Goal: Task Accomplishment & Management: Use online tool/utility

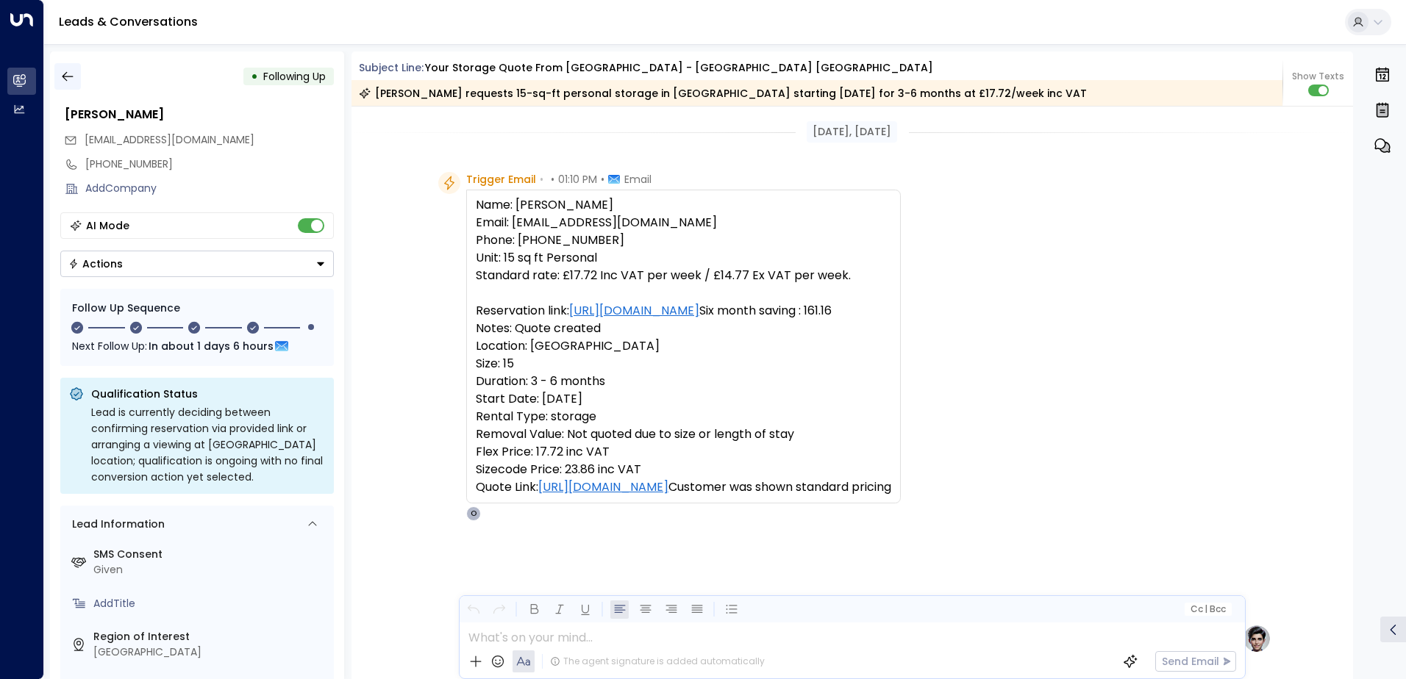
scroll to position [662, 0]
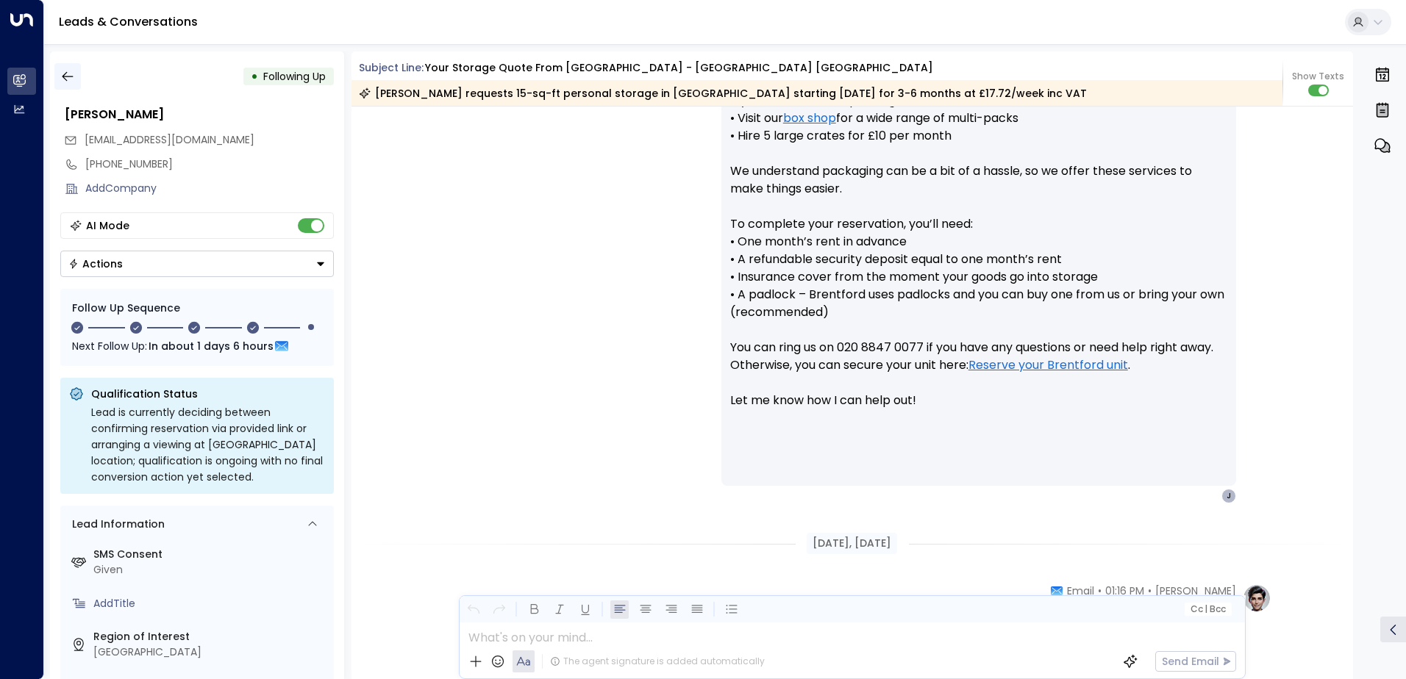
click at [65, 79] on icon "button" at bounding box center [67, 77] width 11 height 10
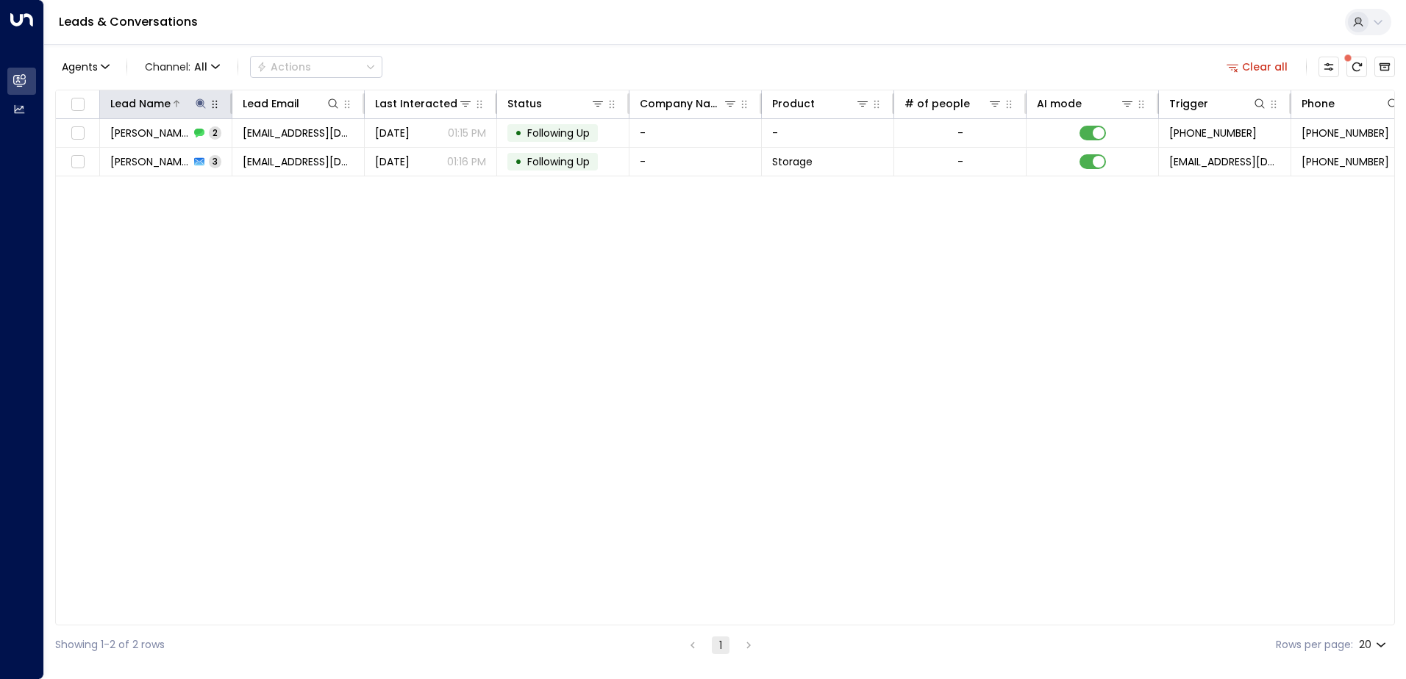
click at [198, 102] on icon at bounding box center [201, 104] width 12 height 12
click at [292, 159] on icon "button" at bounding box center [293, 157] width 12 height 12
click at [235, 165] on input "text" at bounding box center [200, 156] width 203 height 27
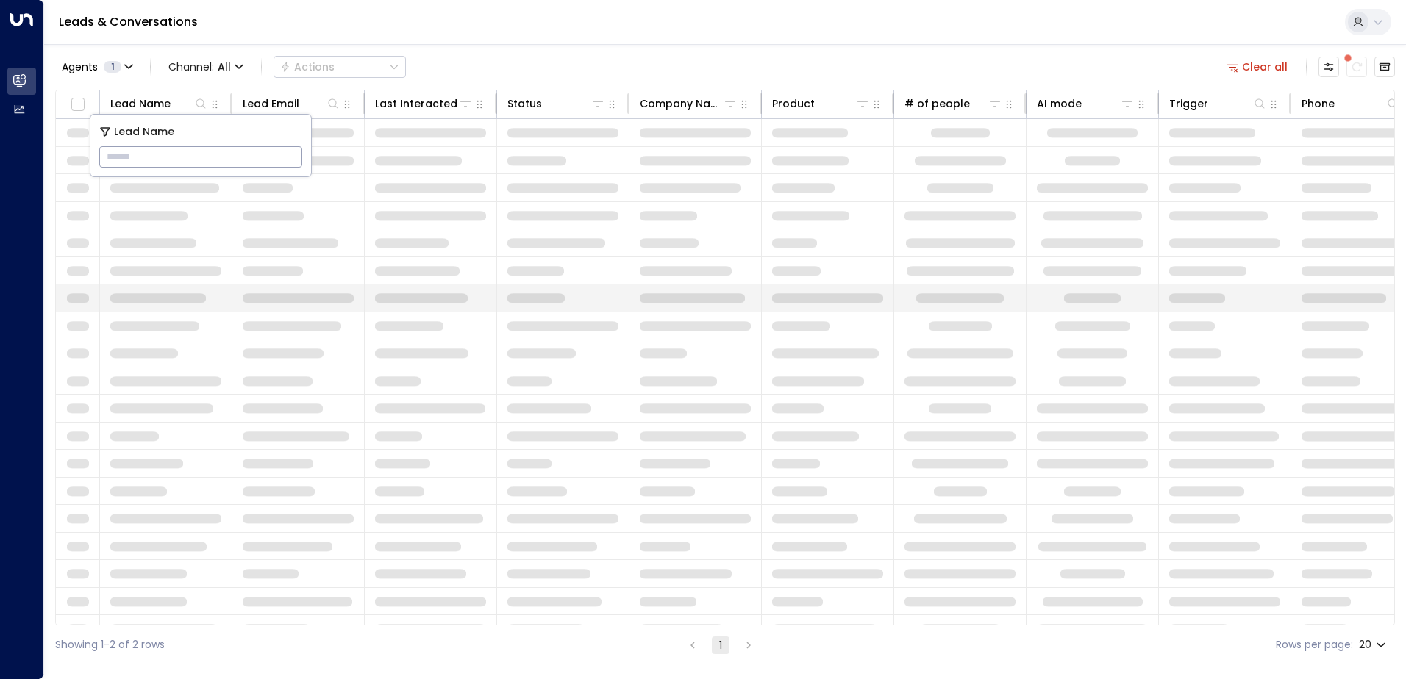
type input "**********"
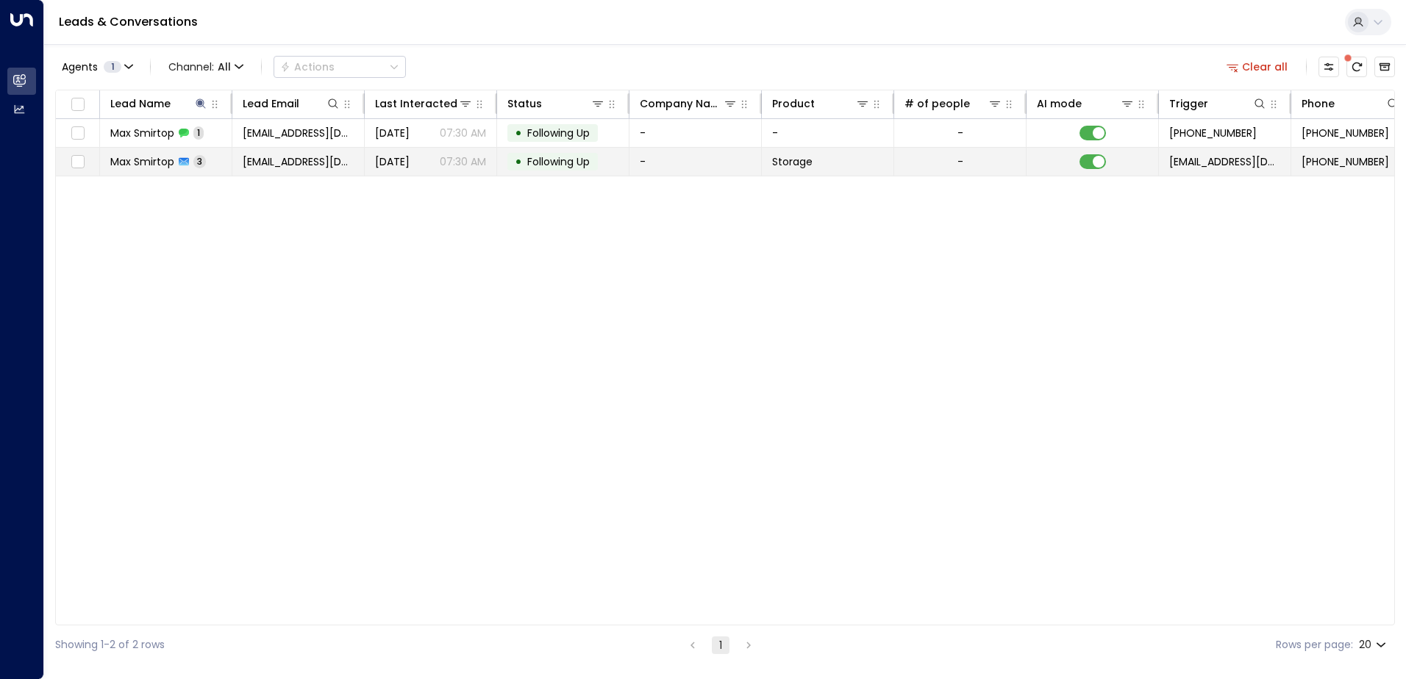
drag, startPoint x: 515, startPoint y: 244, endPoint x: 465, endPoint y: 172, distance: 87.7
click at [515, 242] on div "Lead Name Lead Email Last Interacted Status Company Name Product # of people AI…" at bounding box center [725, 358] width 1340 height 536
click at [463, 160] on p "07:30 AM" at bounding box center [463, 161] width 46 height 15
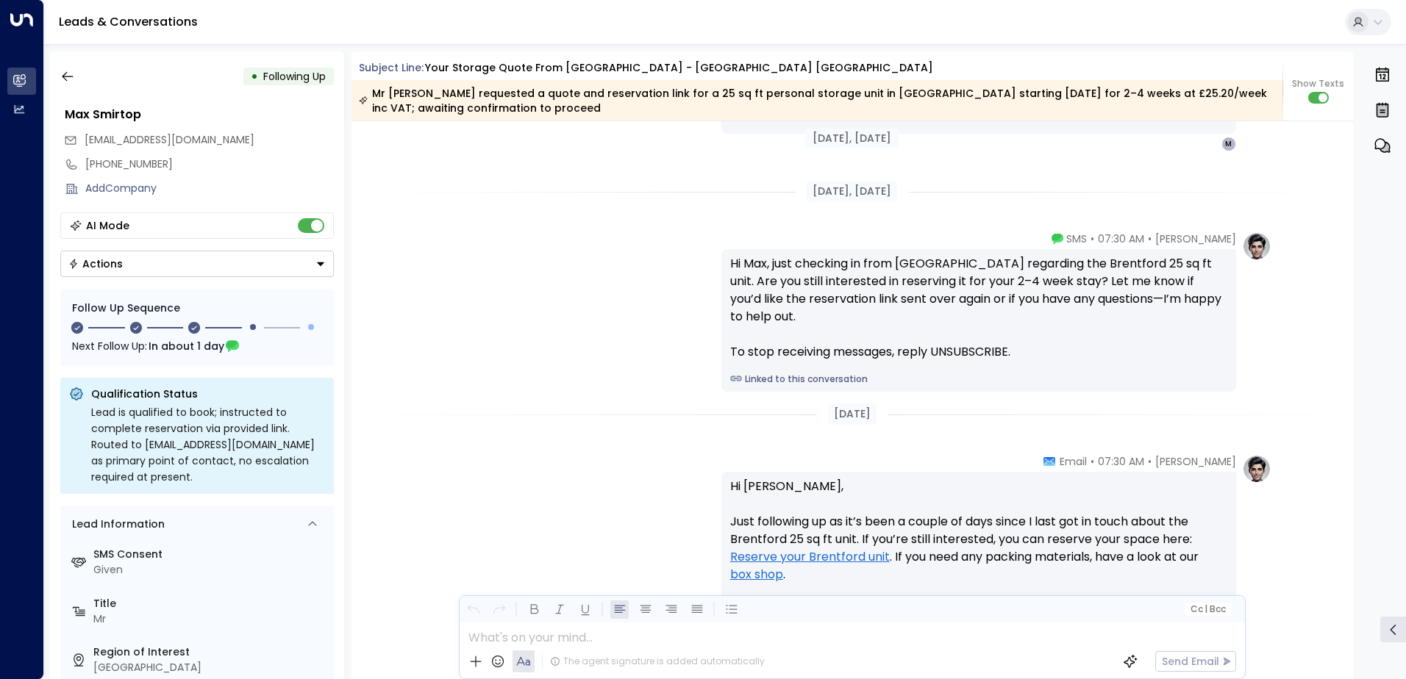
scroll to position [1618, 0]
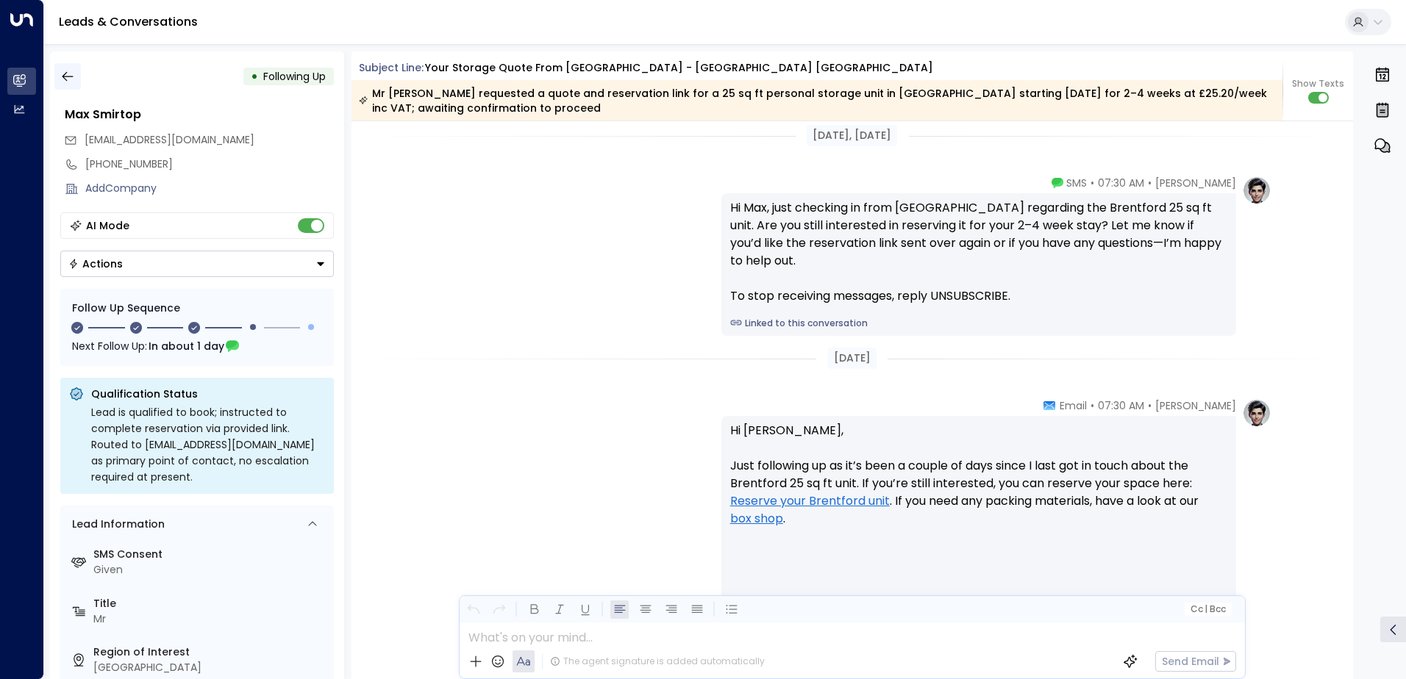
click at [75, 82] on button "button" at bounding box center [67, 76] width 26 height 26
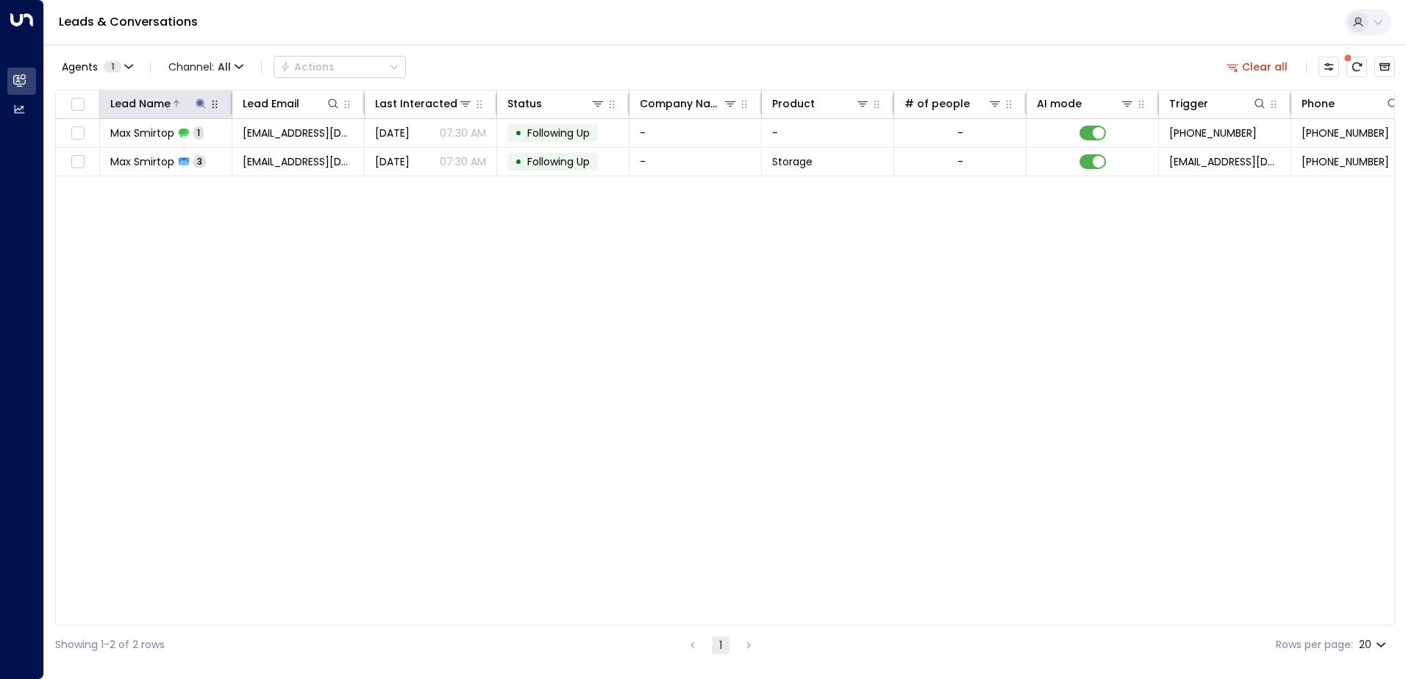
click at [206, 106] on icon at bounding box center [201, 104] width 12 height 12
click at [294, 155] on icon "button" at bounding box center [293, 157] width 12 height 12
click at [226, 159] on input "text" at bounding box center [200, 156] width 203 height 27
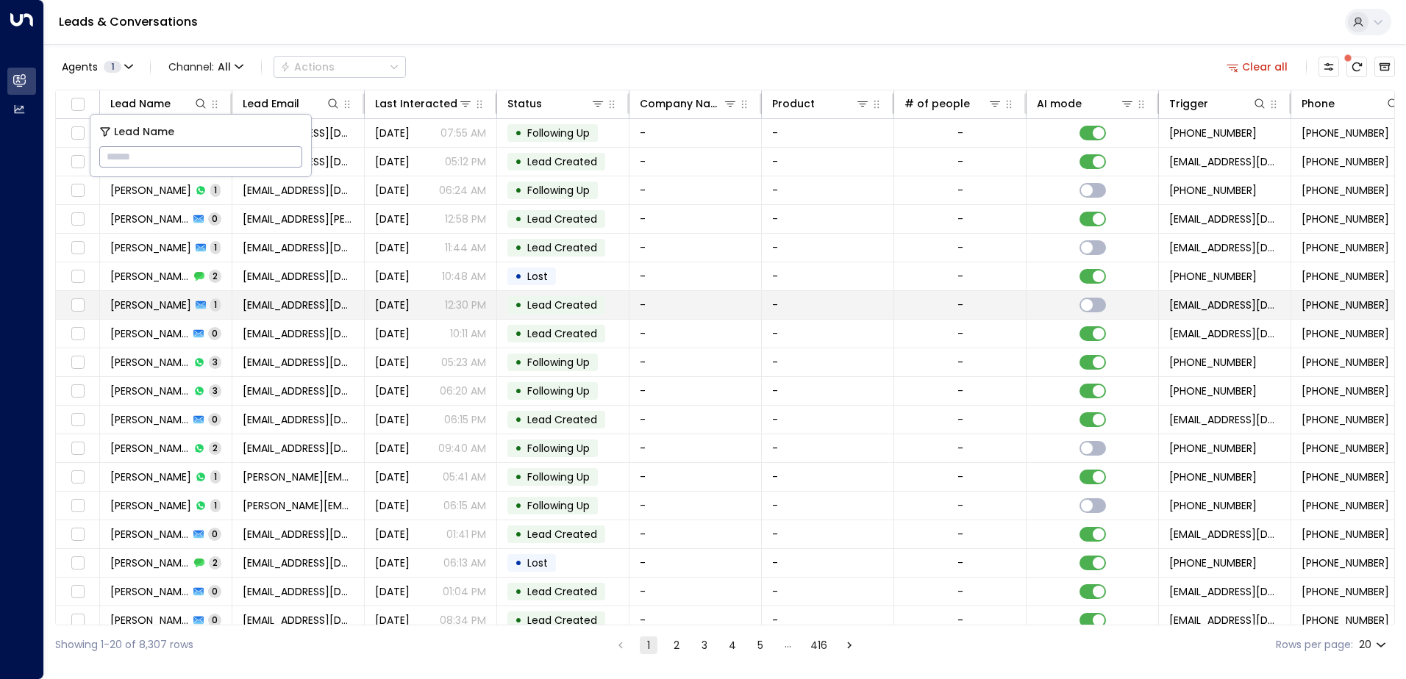
type input "**********"
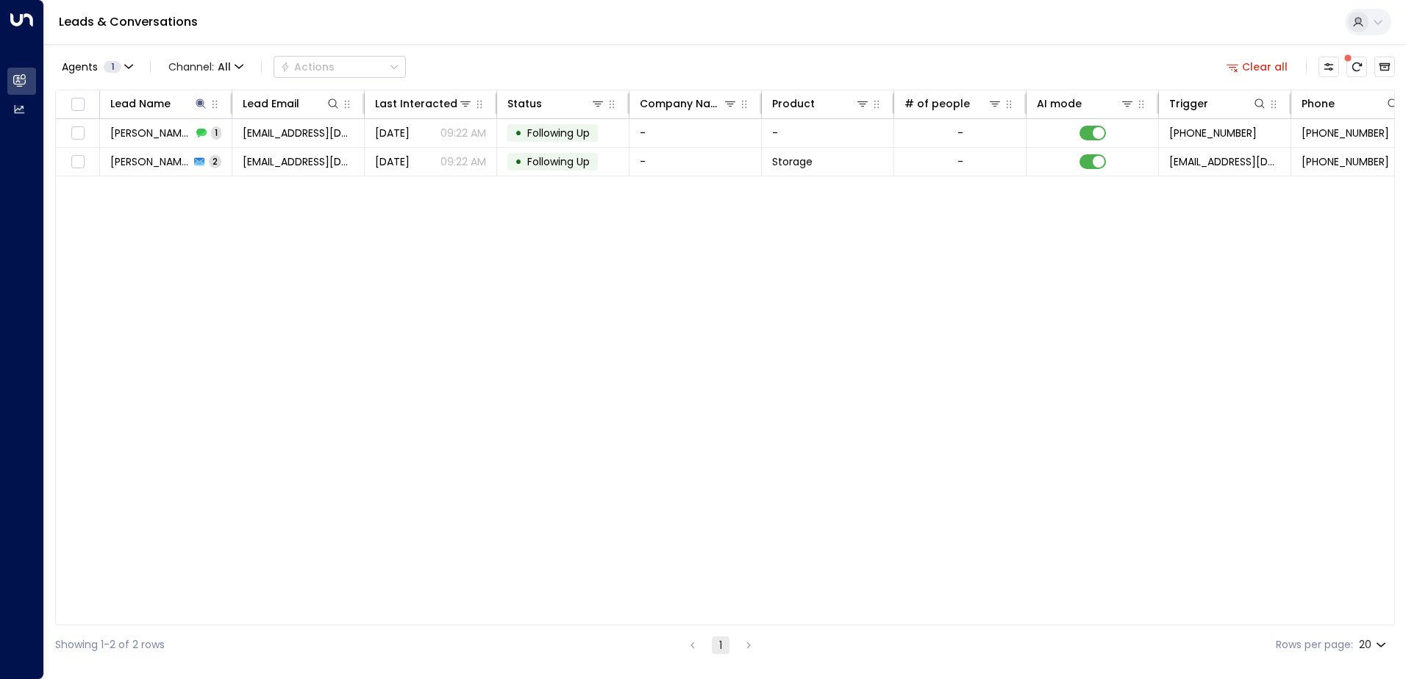
click at [335, 270] on div "Lead Name Lead Email Last Interacted Status Company Name Product # of people AI…" at bounding box center [725, 358] width 1340 height 536
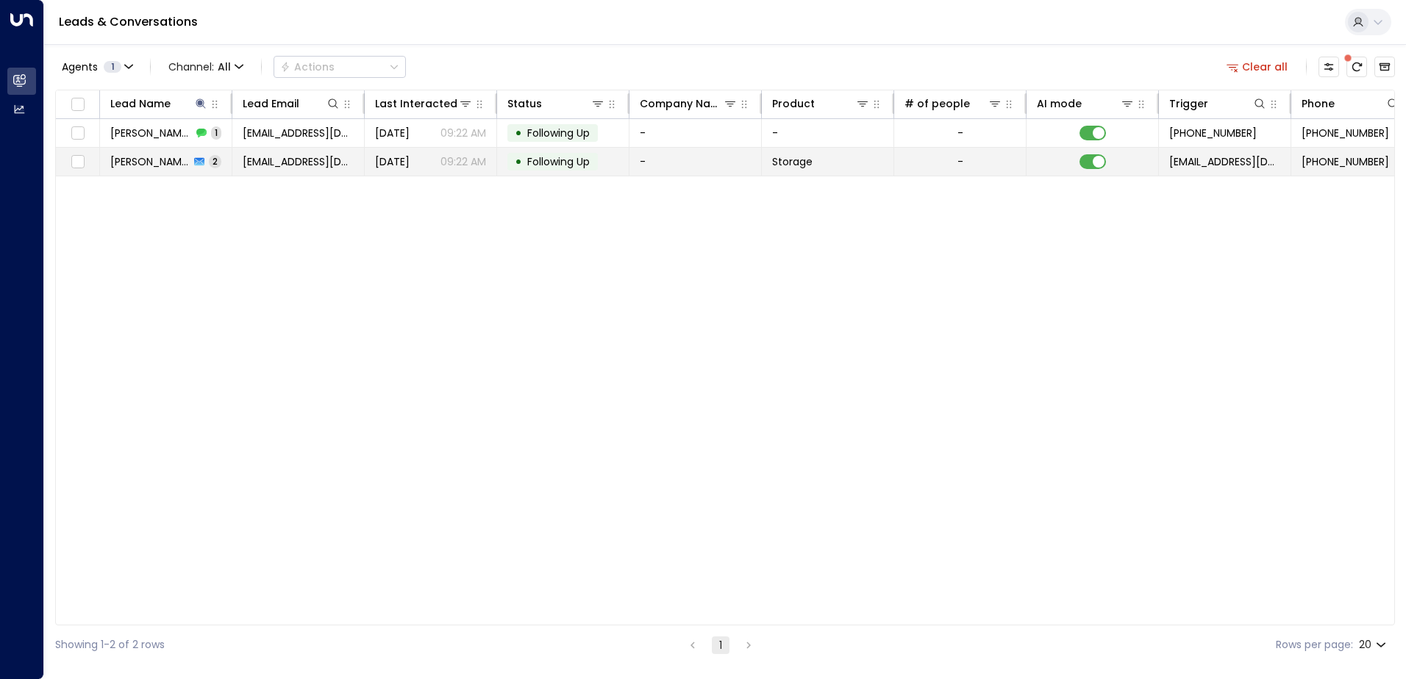
click at [351, 171] on td "[EMAIL_ADDRESS][DOMAIN_NAME]" at bounding box center [298, 162] width 132 height 28
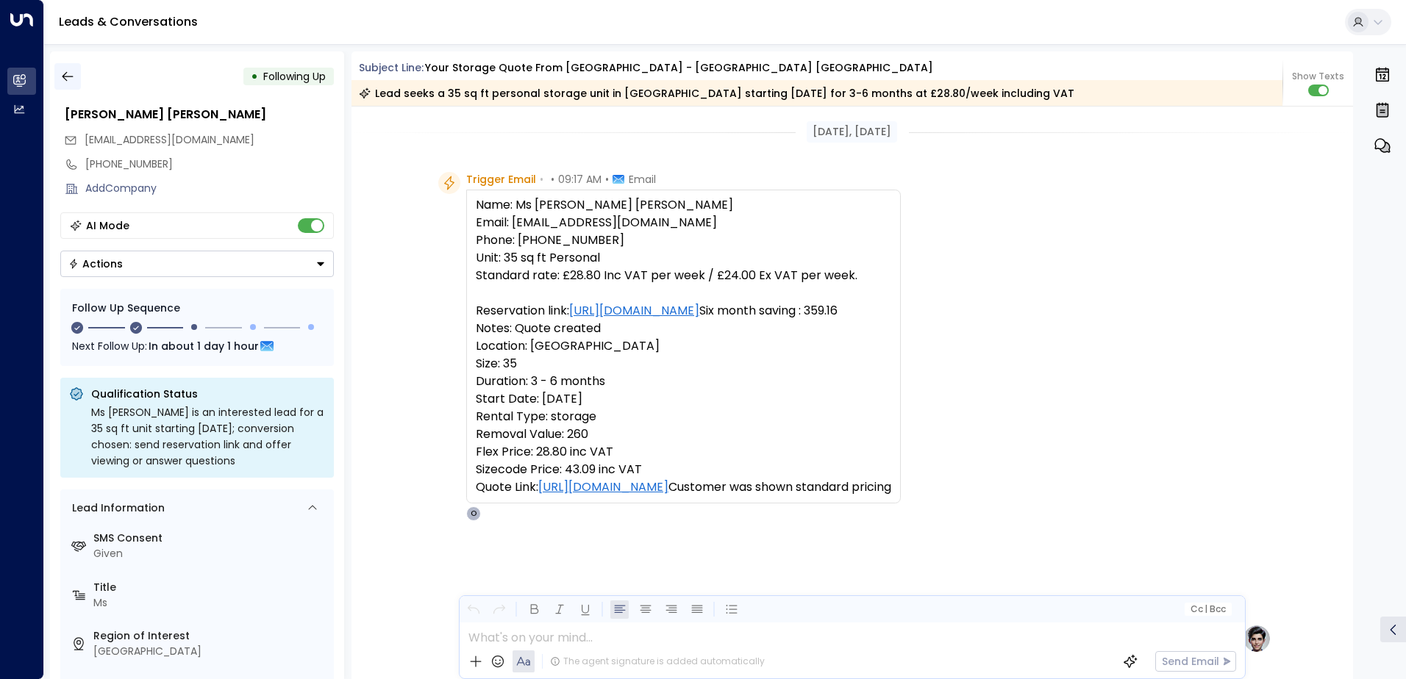
click at [77, 74] on button "button" at bounding box center [67, 76] width 26 height 26
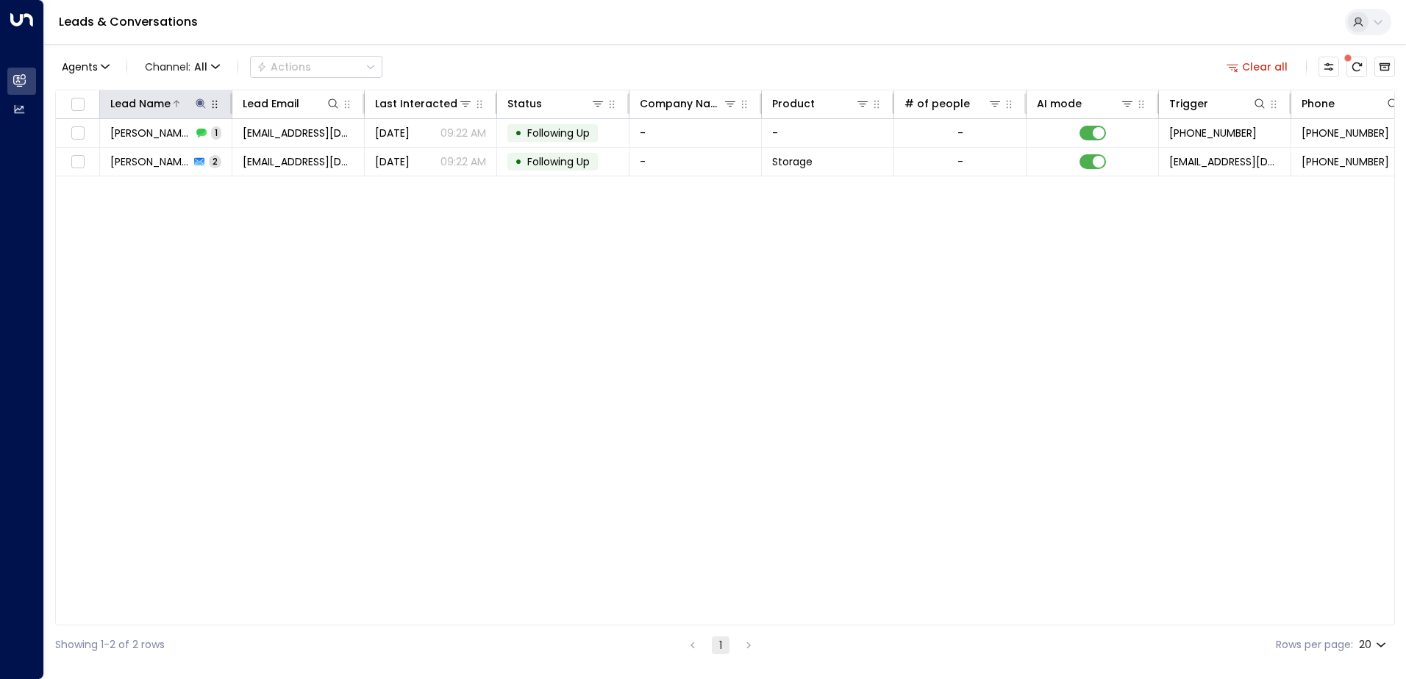
click at [204, 102] on icon at bounding box center [201, 104] width 10 height 10
click at [291, 158] on icon "button" at bounding box center [293, 157] width 12 height 12
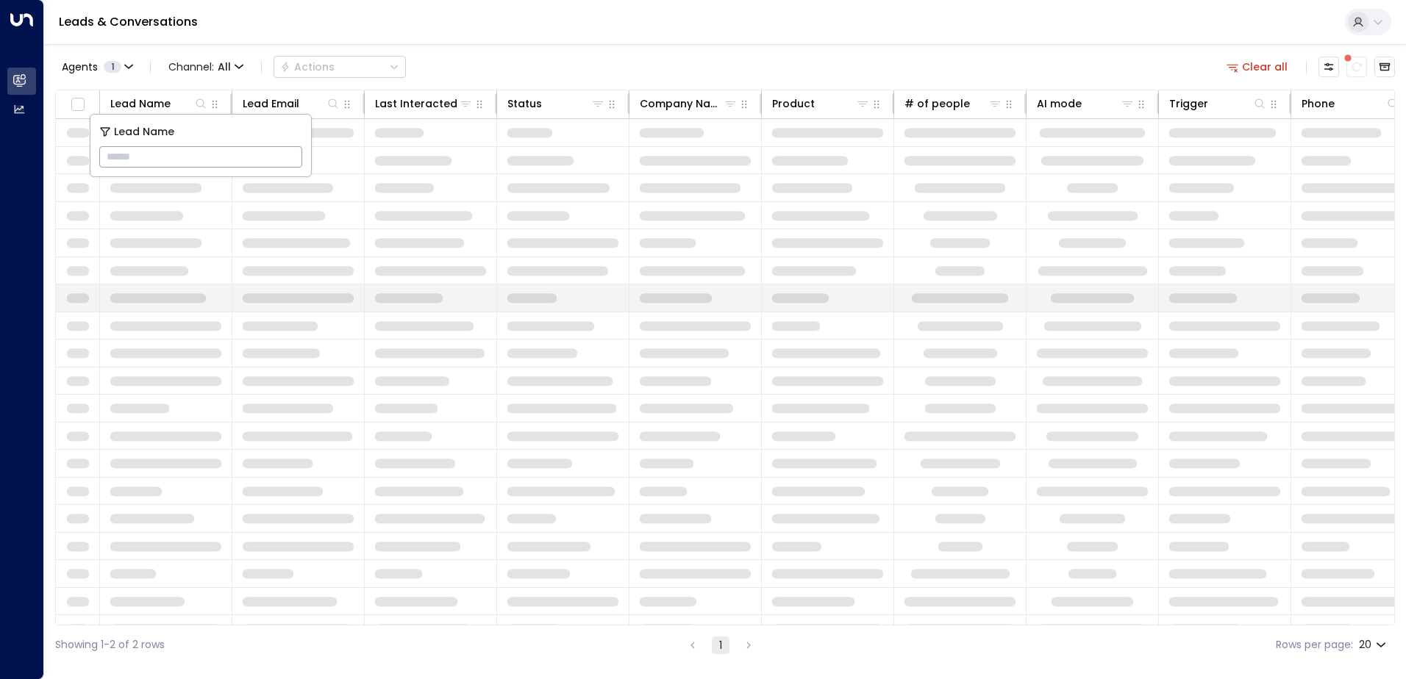
type input "**********"
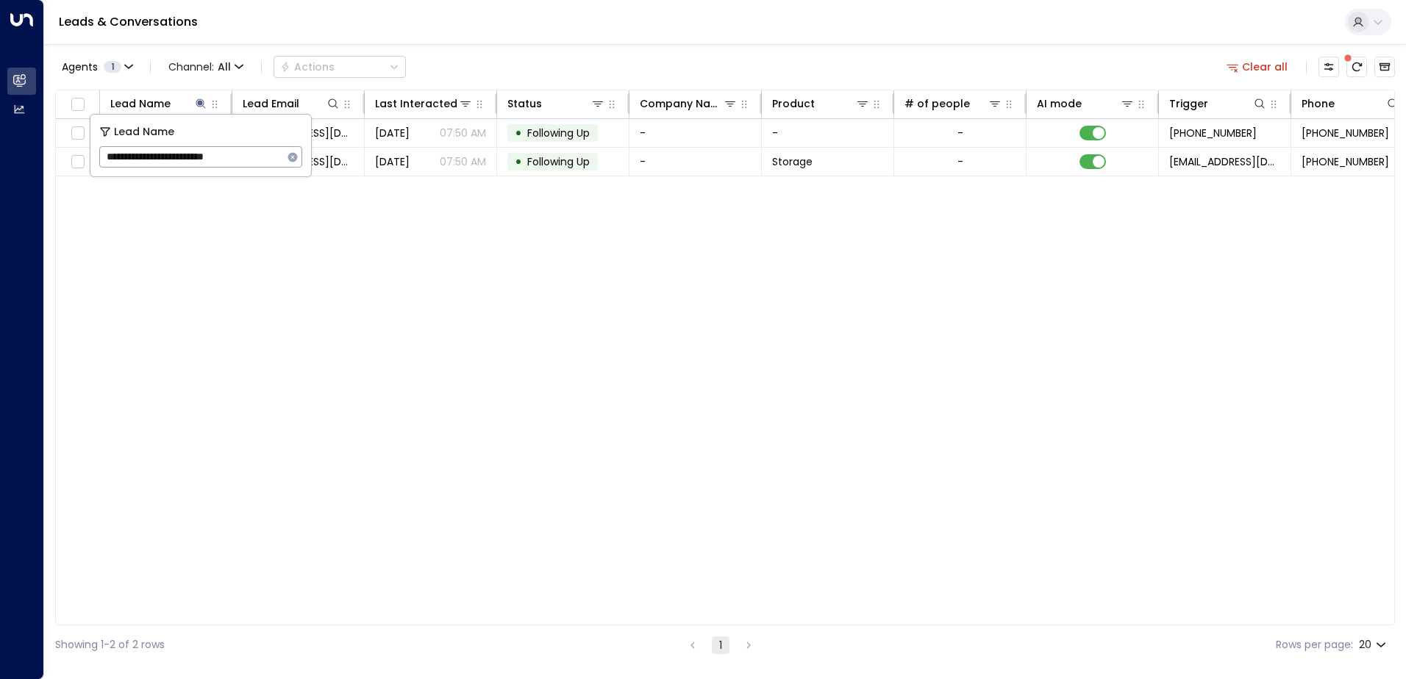
click at [418, 294] on div "Lead Name Lead Email Last Interacted Status Company Name Product # of people AI…" at bounding box center [725, 358] width 1340 height 536
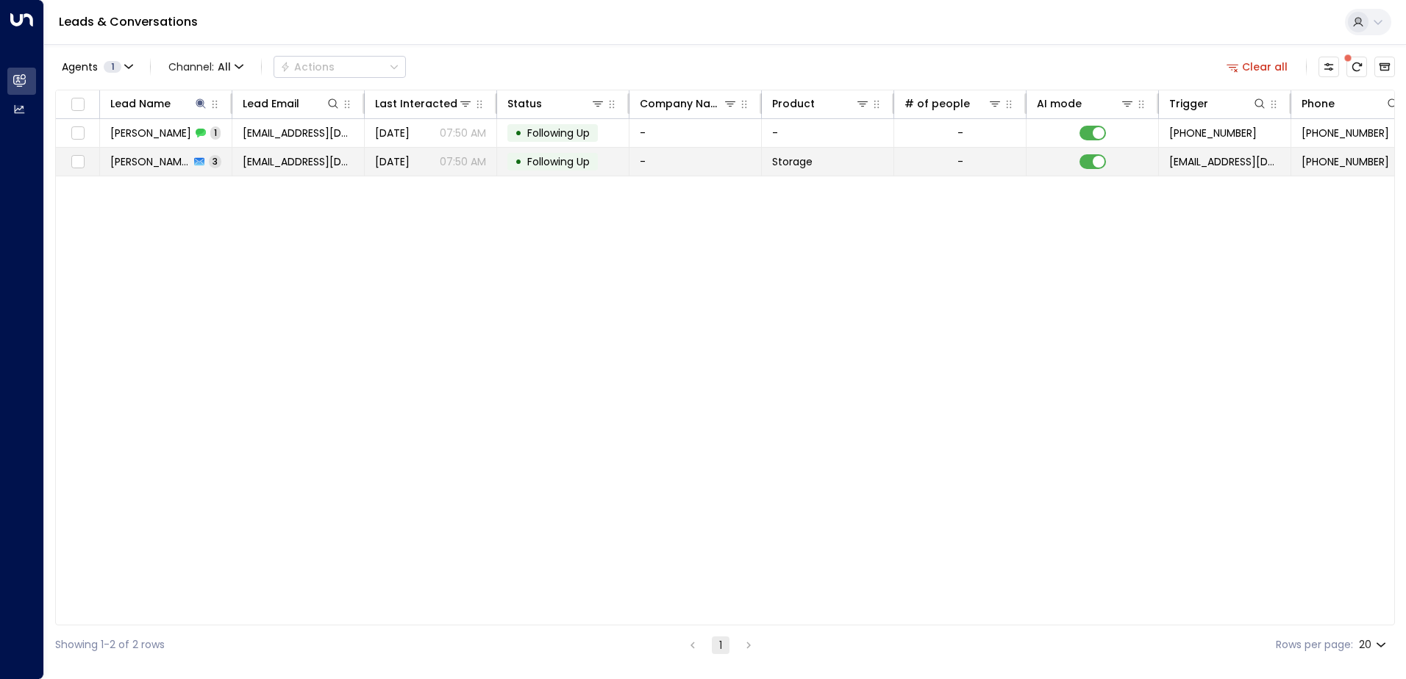
click at [468, 164] on td "[DATE] 07:50 AM" at bounding box center [431, 162] width 132 height 28
